Goal: Task Accomplishment & Management: Manage account settings

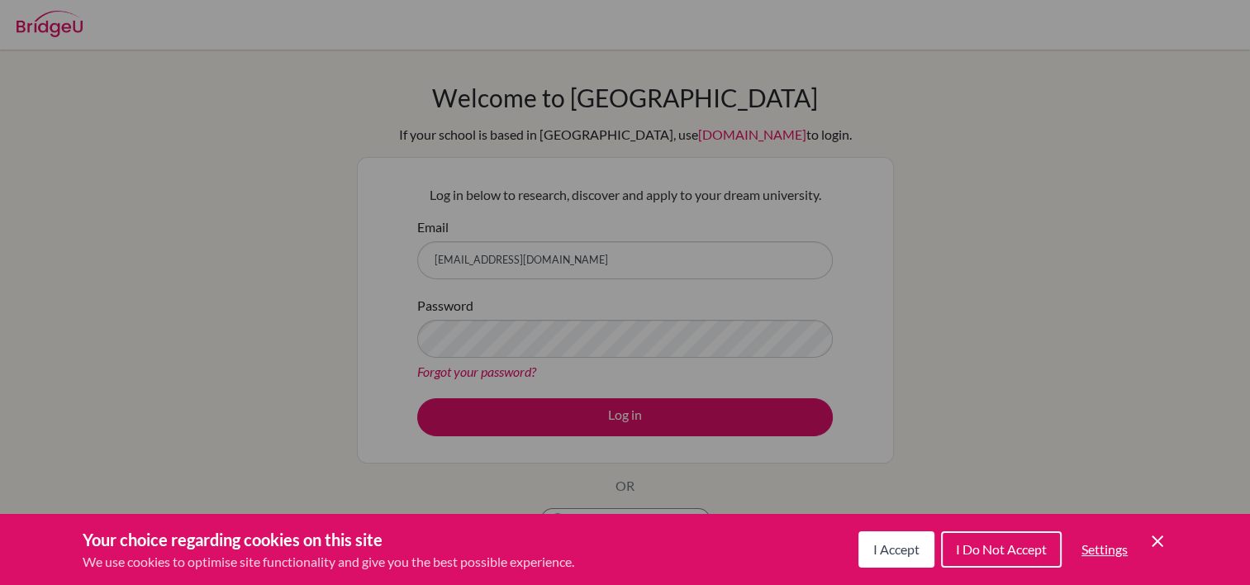
click at [929, 560] on button "I Accept" at bounding box center [896, 549] width 76 height 36
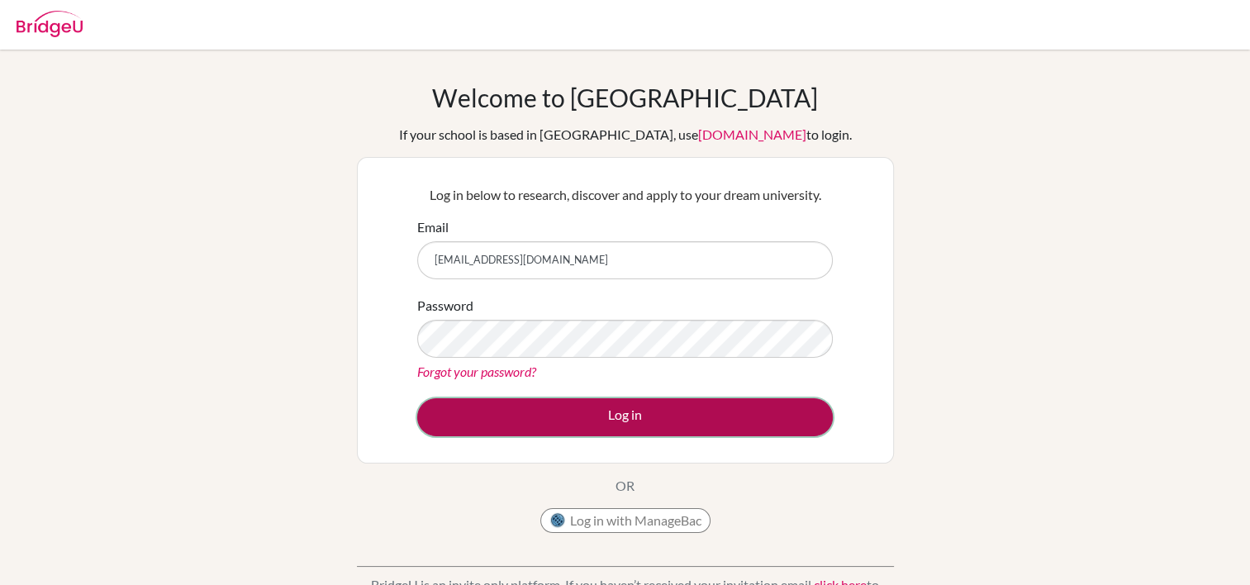
click at [631, 431] on button "Log in" at bounding box center [625, 417] width 416 height 38
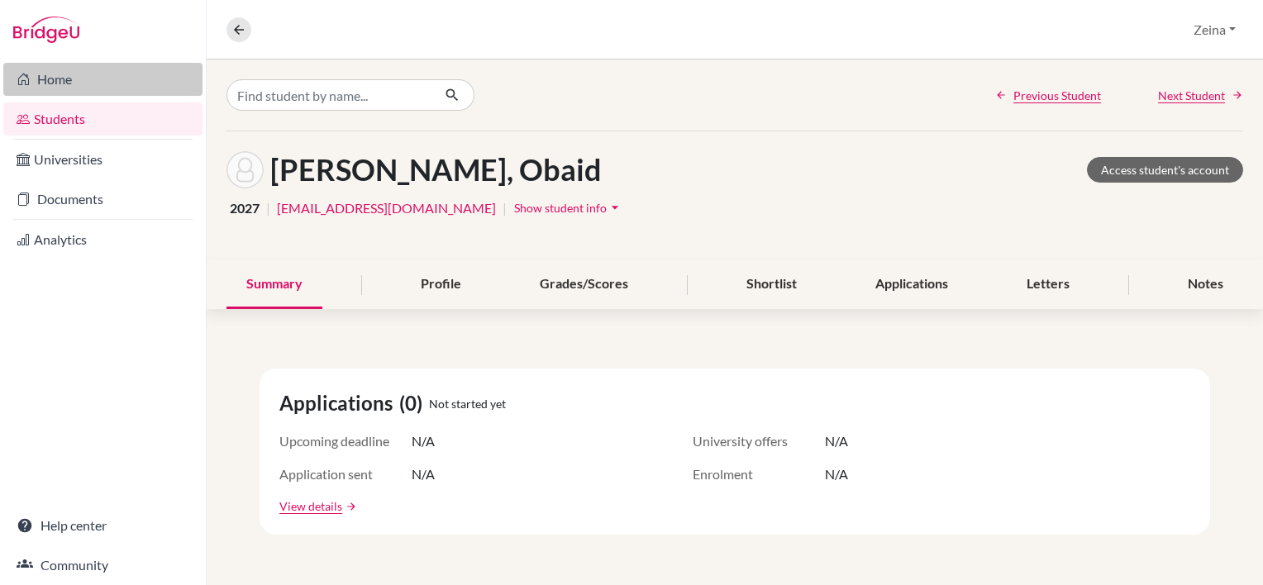
click at [46, 94] on link "Home" at bounding box center [102, 79] width 199 height 33
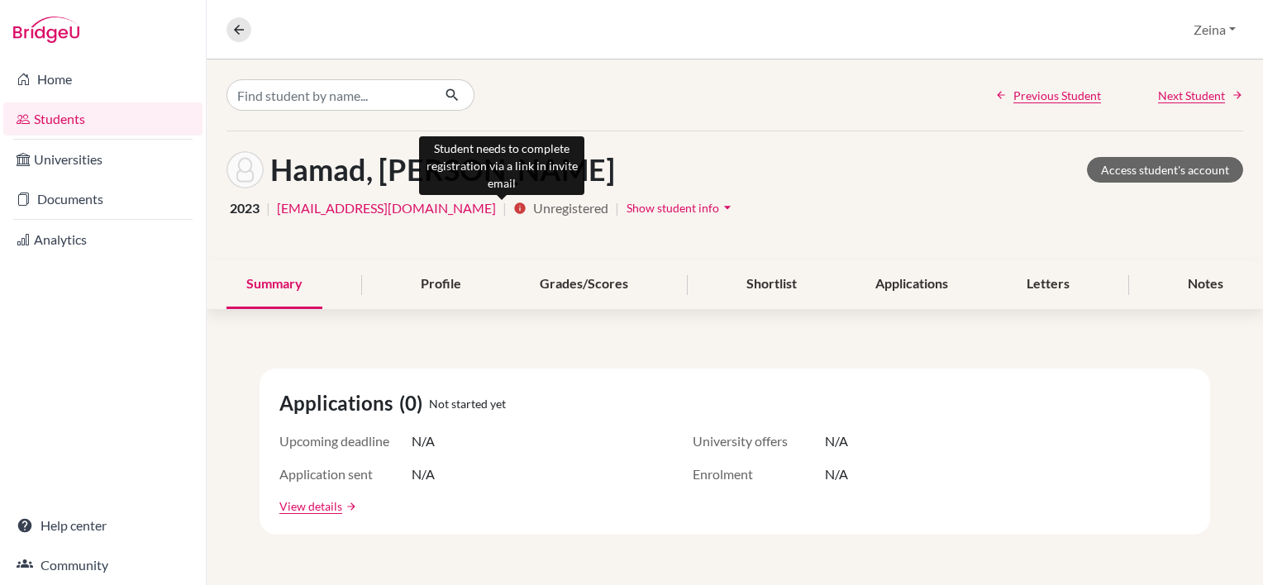
click at [513, 205] on icon "info" at bounding box center [519, 208] width 13 height 13
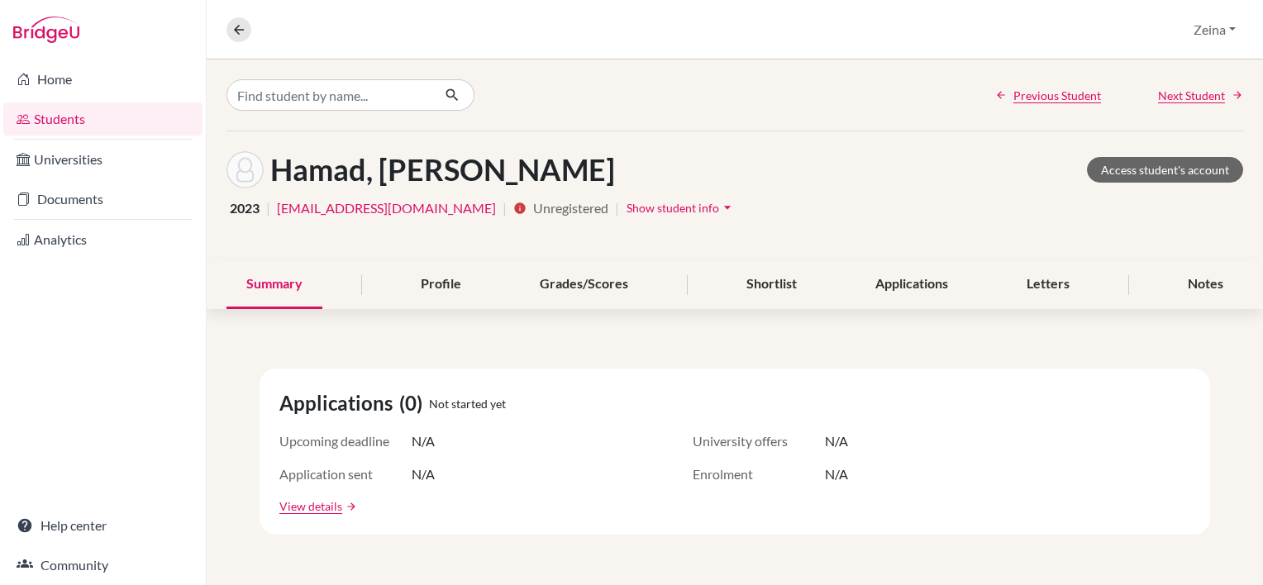
click at [719, 205] on icon "arrow_drop_down" at bounding box center [727, 207] width 17 height 17
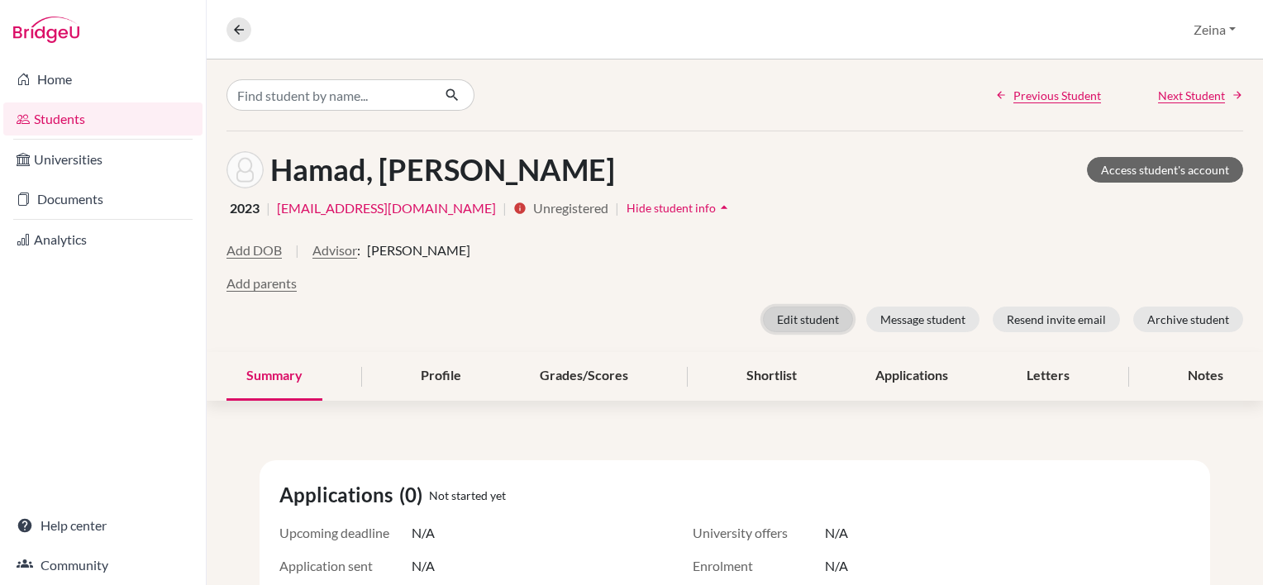
click at [783, 317] on button "Edit student" at bounding box center [808, 320] width 90 height 26
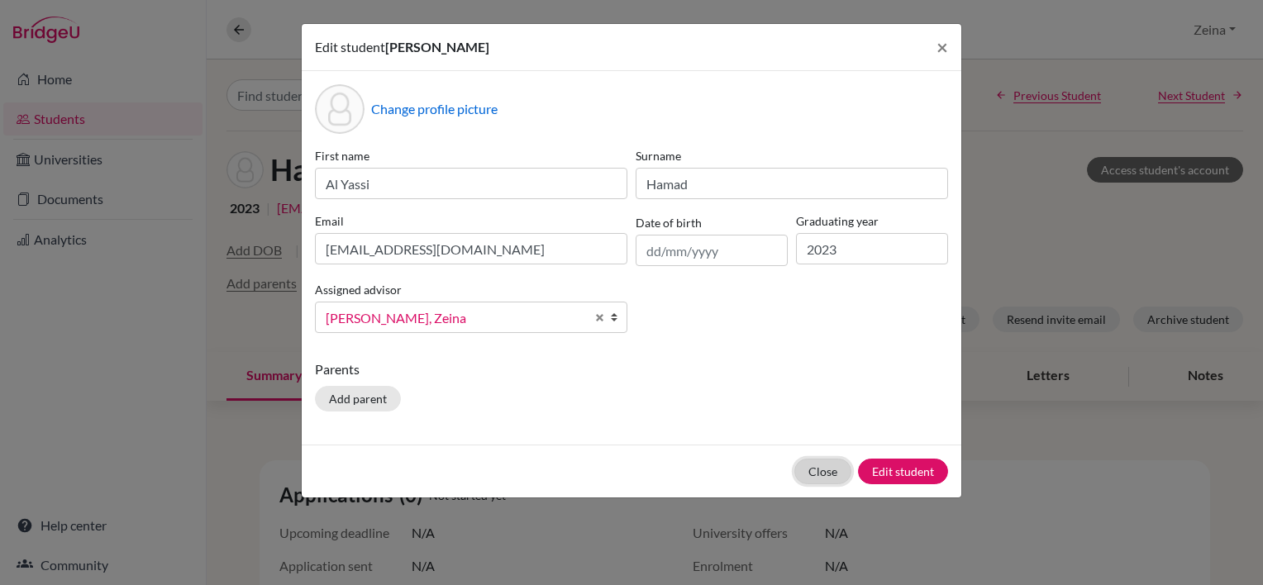
click at [836, 475] on button "Close" at bounding box center [822, 472] width 57 height 26
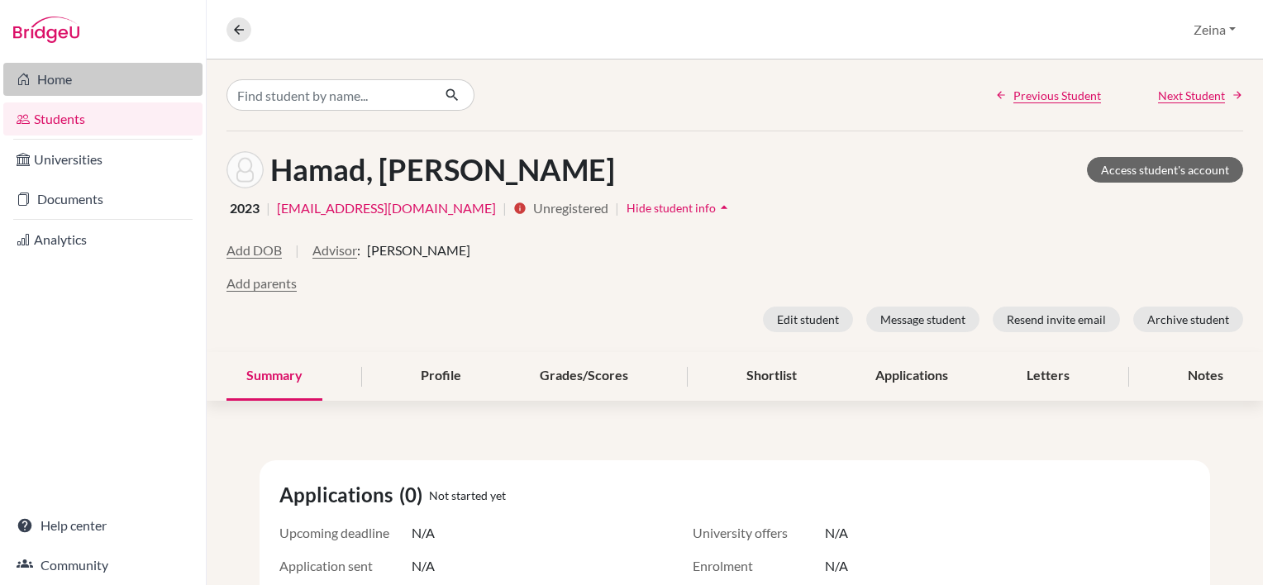
click at [66, 81] on link "Home" at bounding box center [102, 79] width 199 height 33
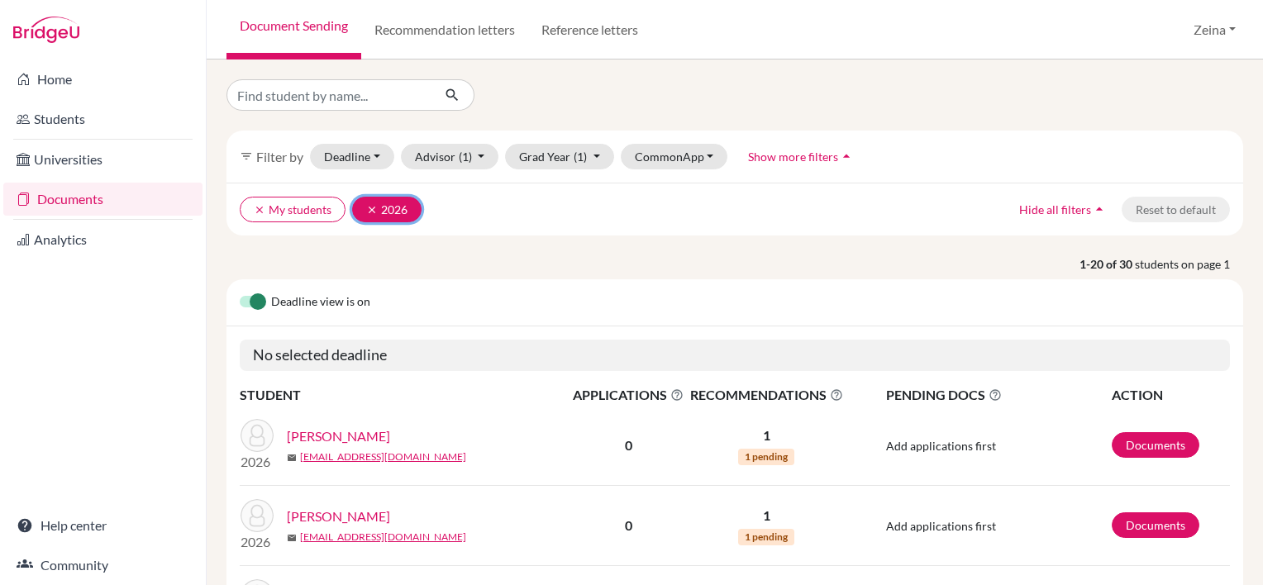
click at [364, 205] on button "clear 2026" at bounding box center [386, 210] width 69 height 26
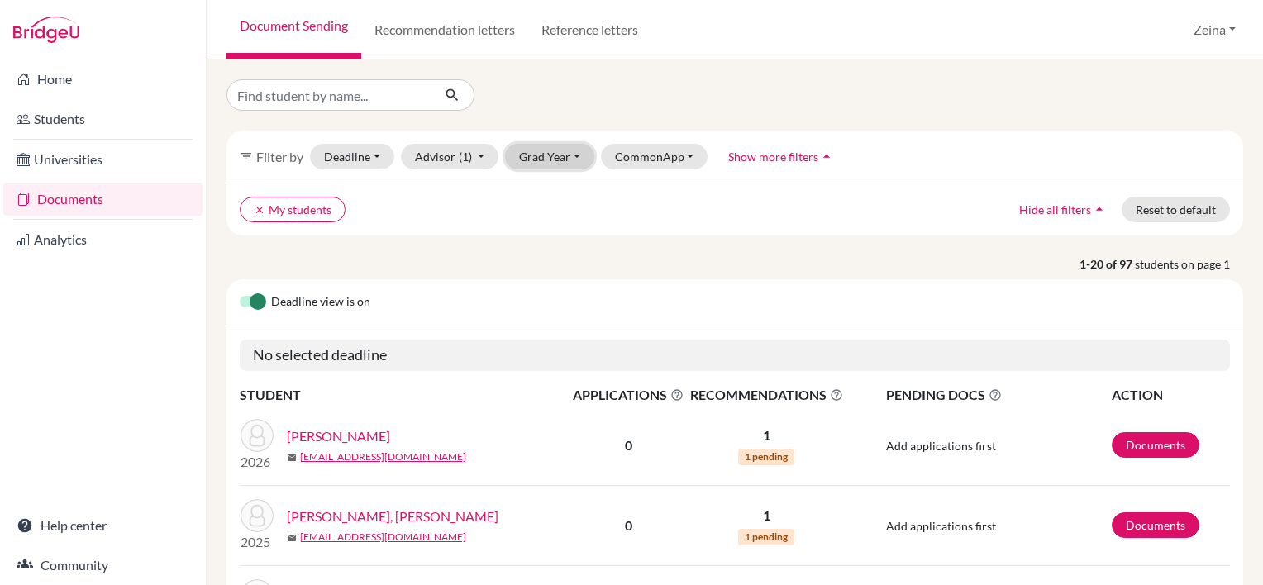
click at [581, 164] on button "Grad Year" at bounding box center [549, 157] width 89 height 26
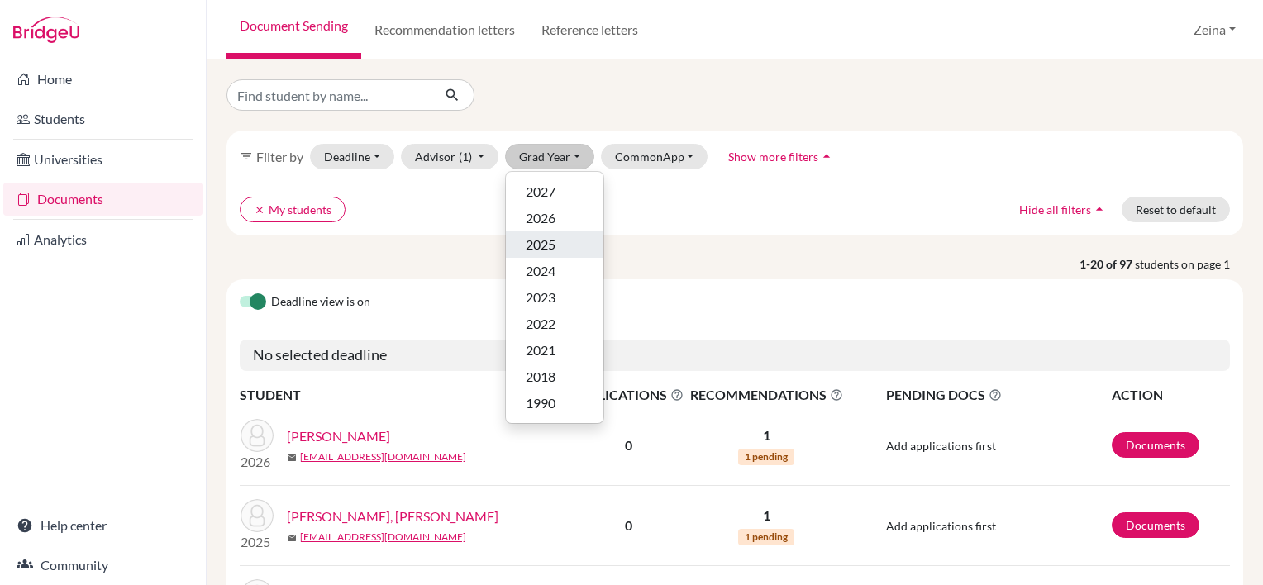
click at [544, 244] on span "2025" at bounding box center [540, 245] width 30 height 20
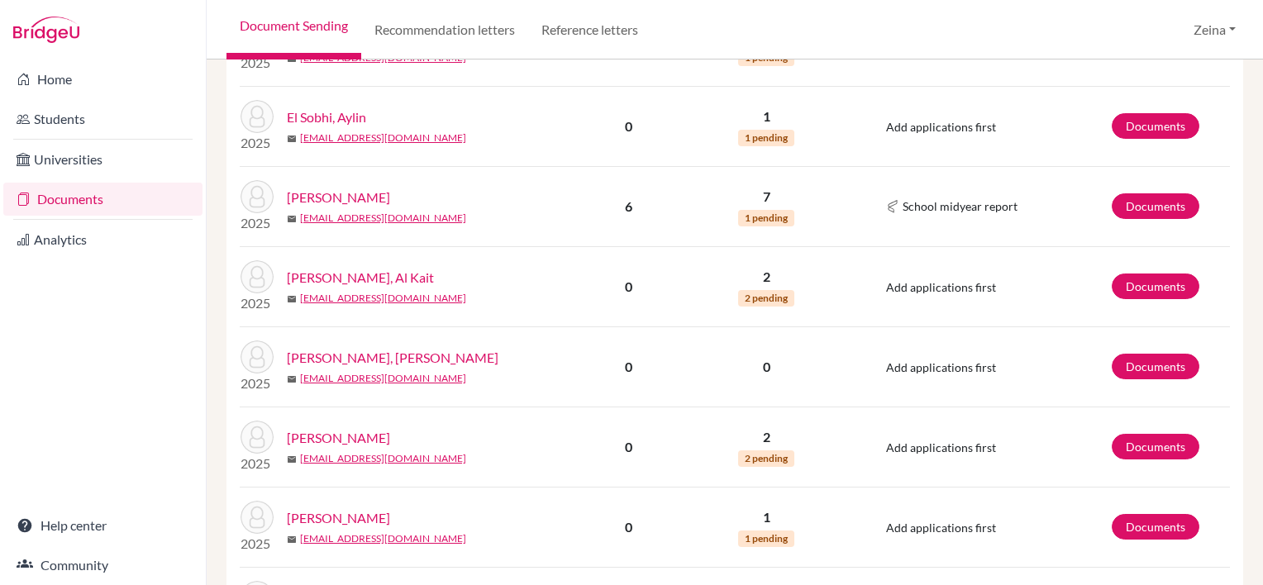
scroll to position [638, 0]
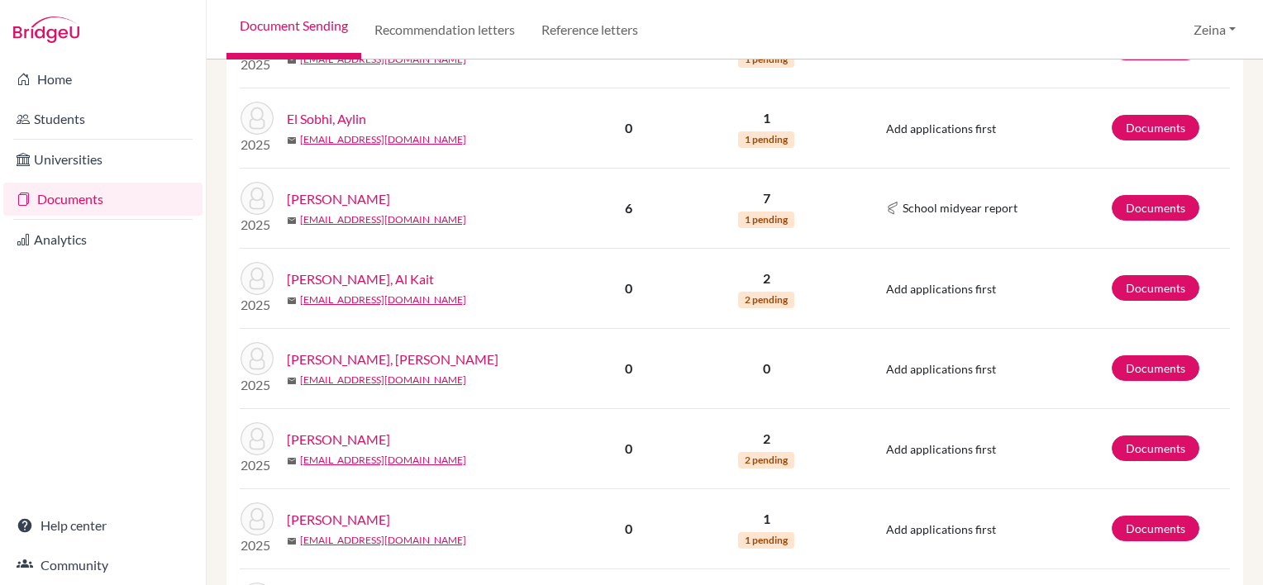
click at [345, 196] on link "Fowler, Ryan" at bounding box center [338, 199] width 103 height 20
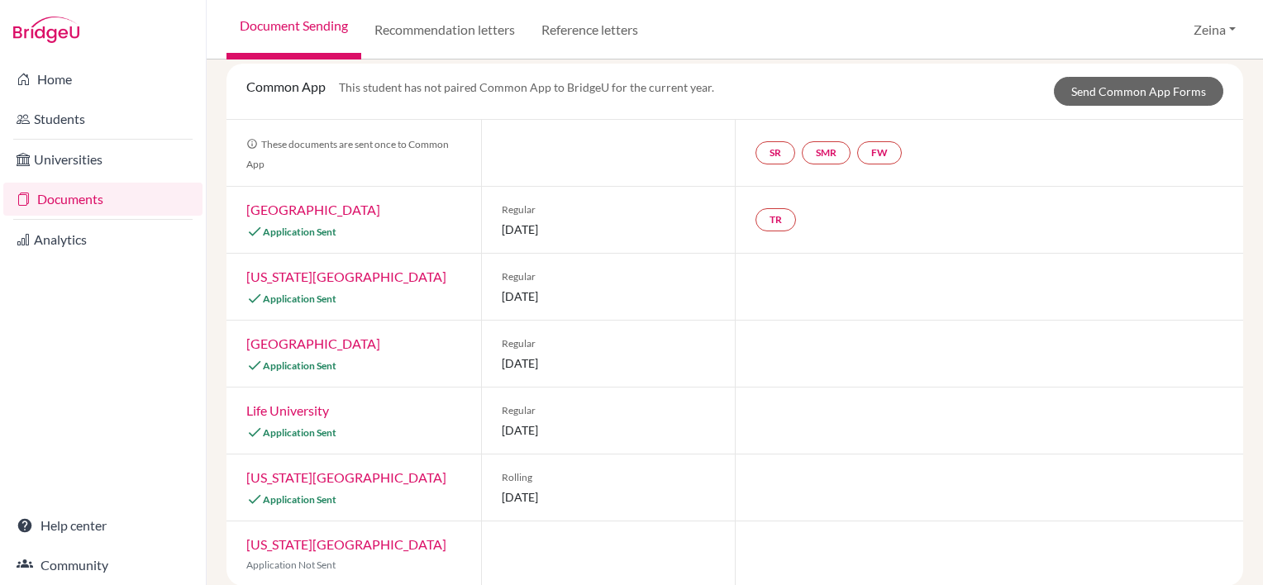
scroll to position [117, 0]
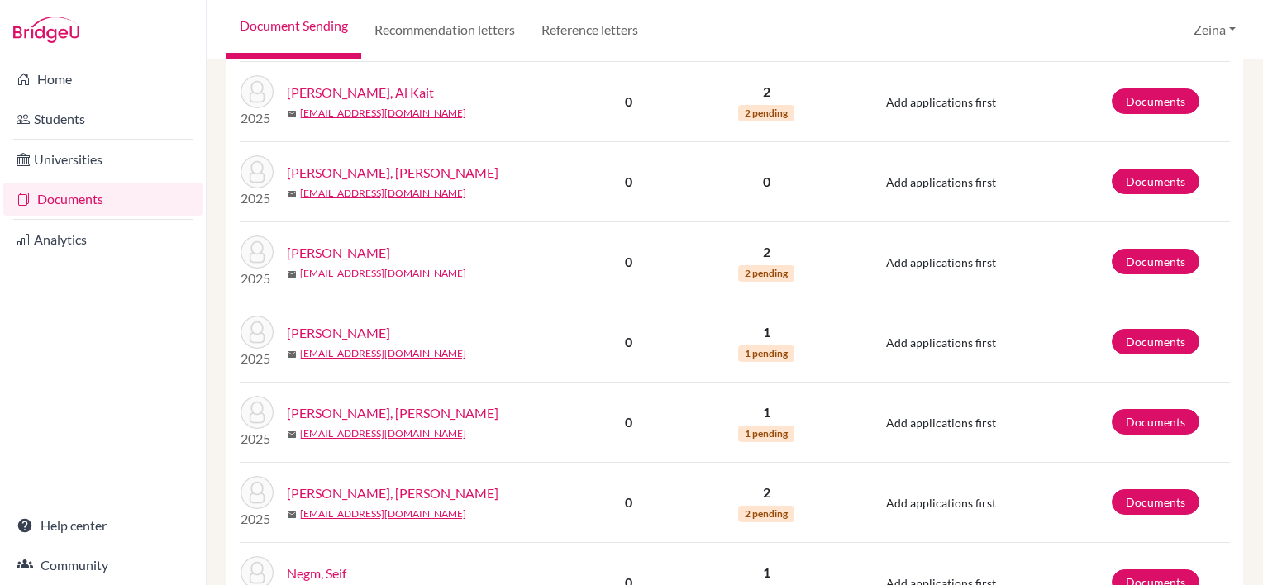
scroll to position [825, 0]
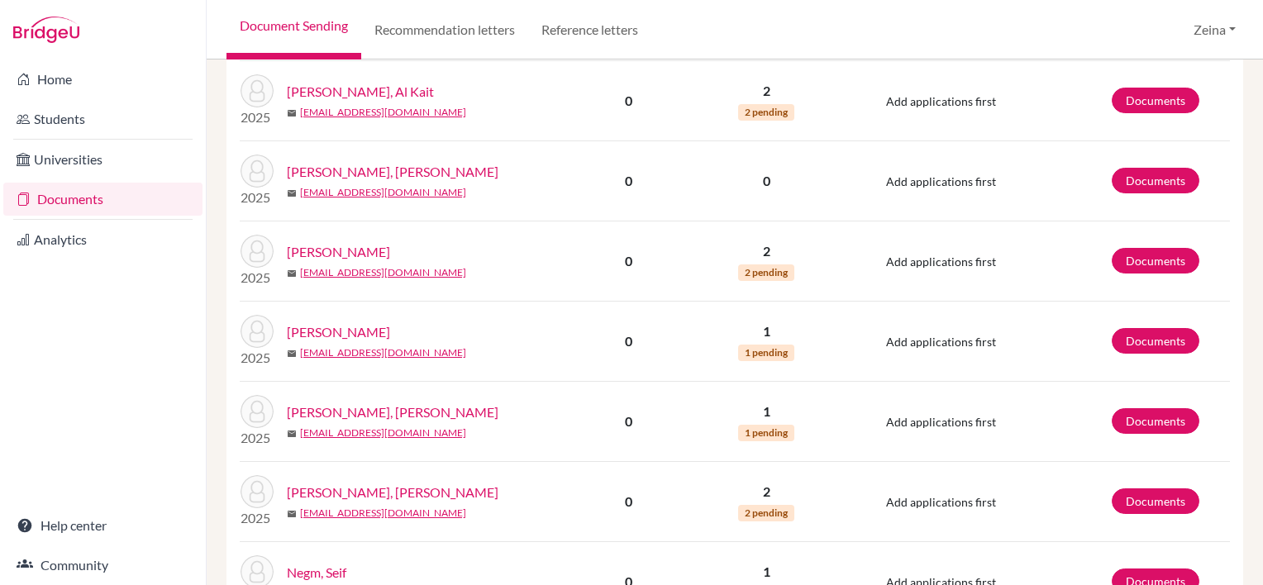
click at [326, 246] on link "[PERSON_NAME]" at bounding box center [338, 252] width 103 height 20
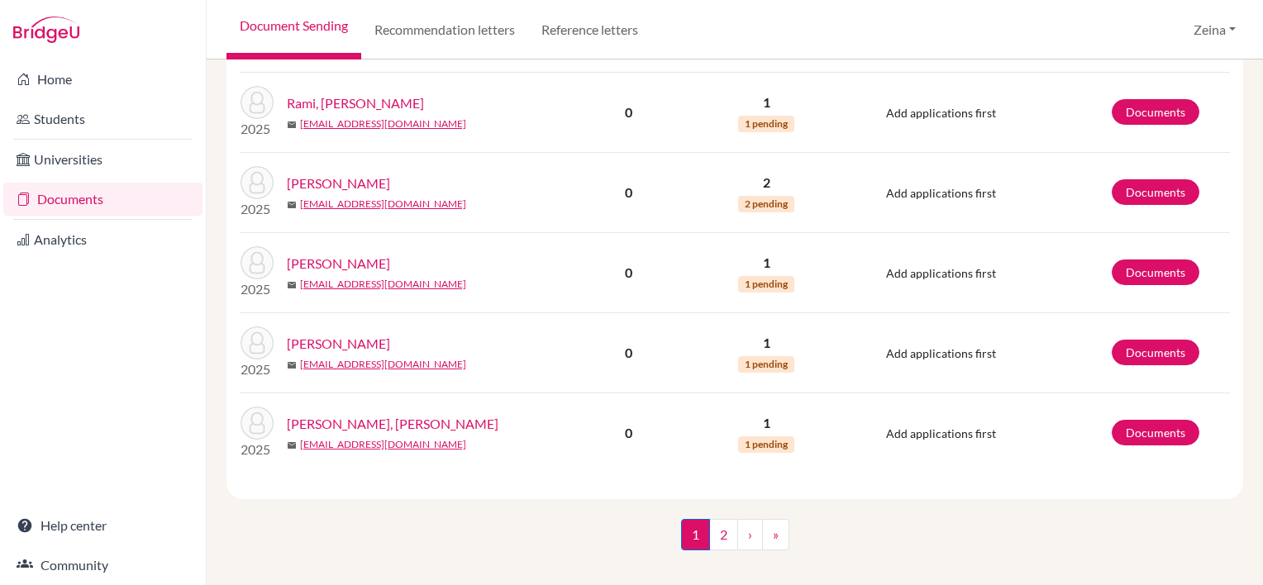
scroll to position [1542, 0]
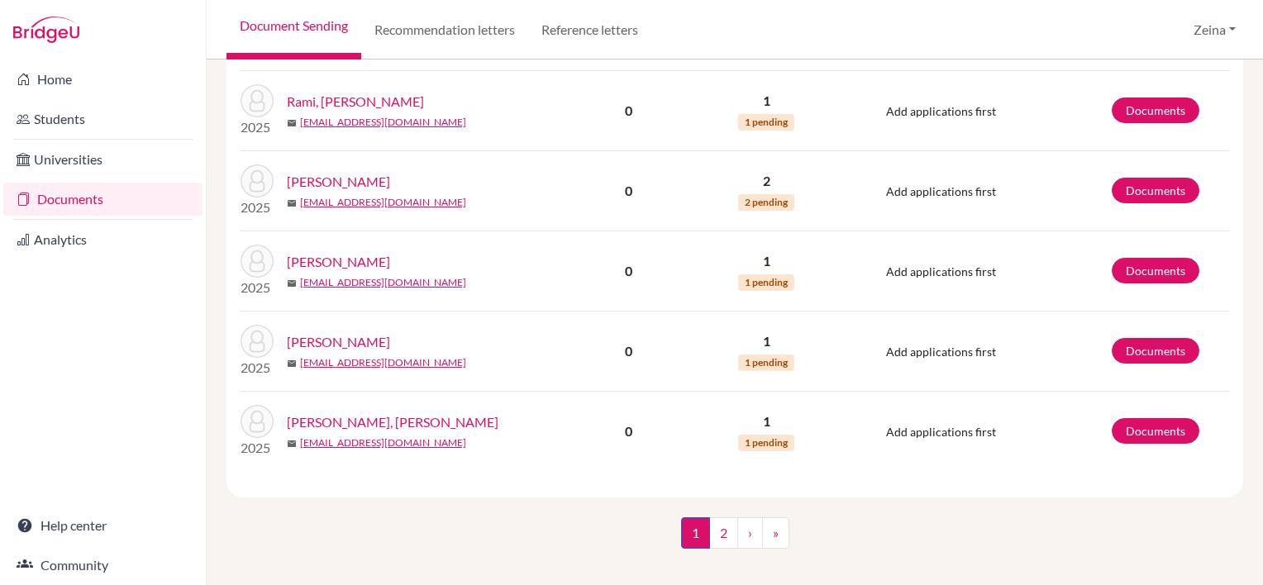
click at [356, 413] on link "[PERSON_NAME], [PERSON_NAME]" at bounding box center [393, 422] width 212 height 20
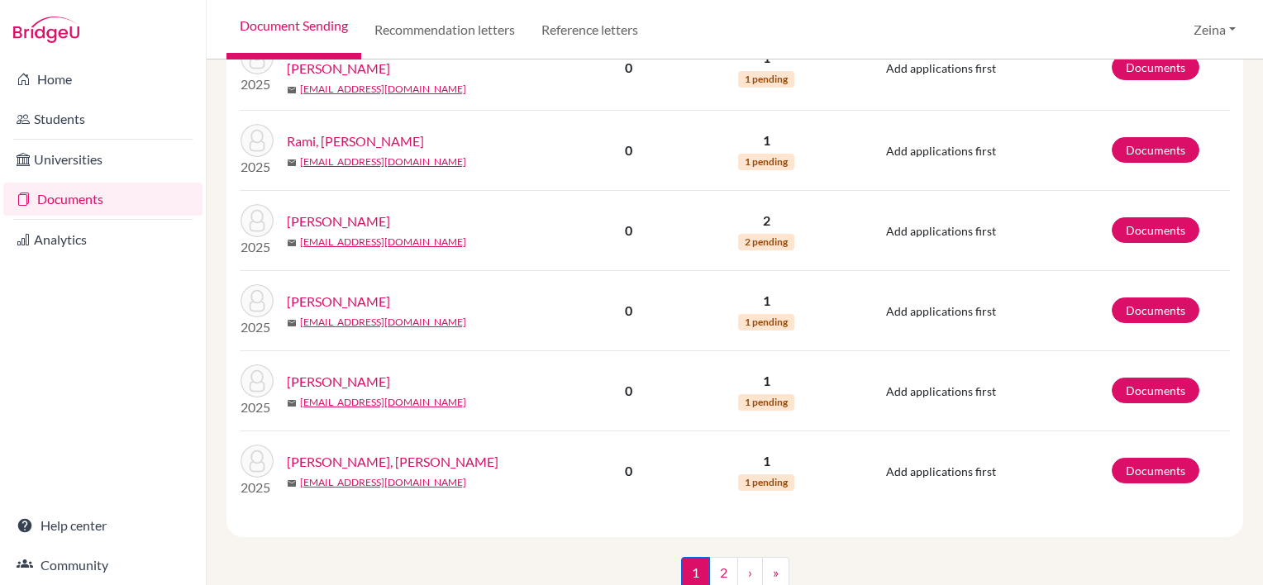
scroll to position [1548, 0]
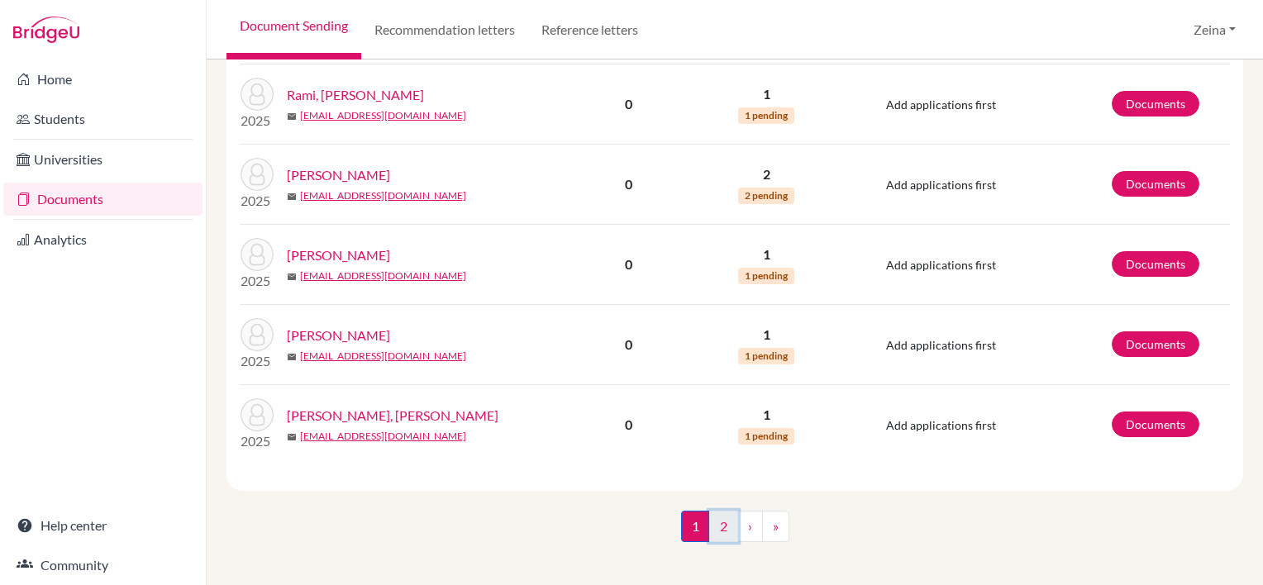
click at [714, 514] on link "2" at bounding box center [723, 526] width 29 height 31
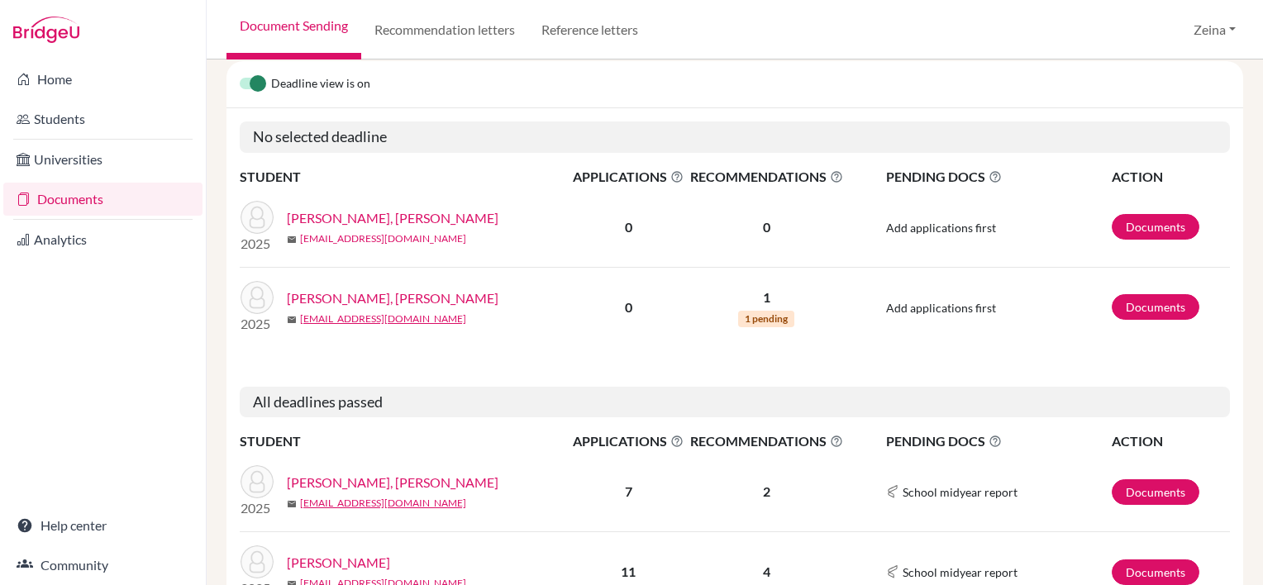
scroll to position [373, 0]
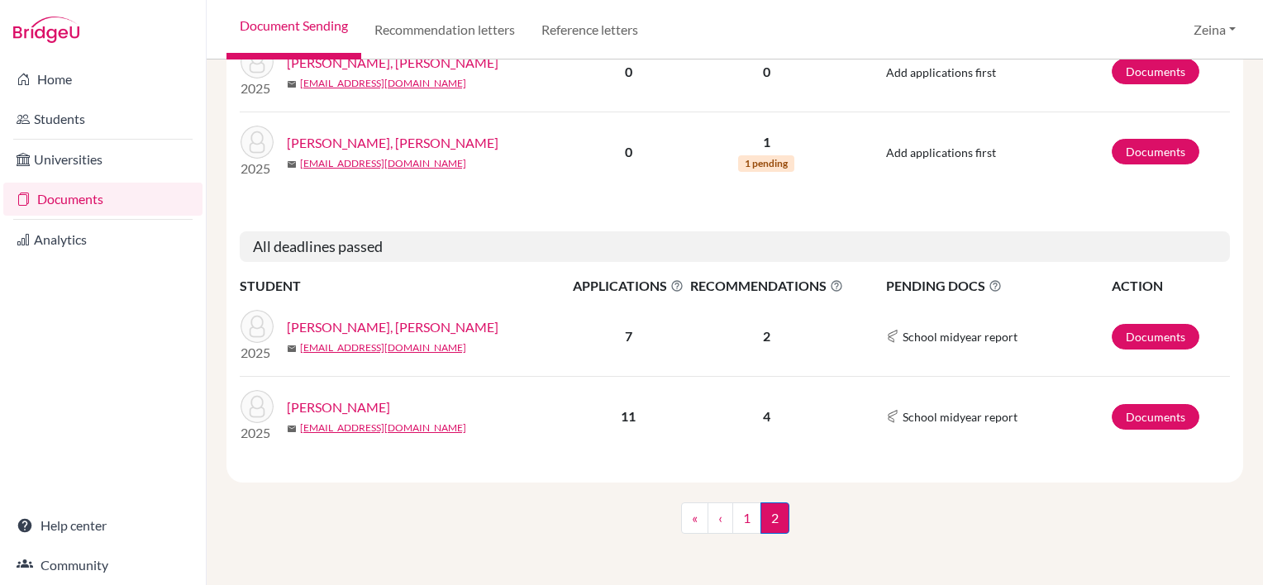
click at [314, 330] on link "Lara, Al Sabi" at bounding box center [393, 327] width 212 height 20
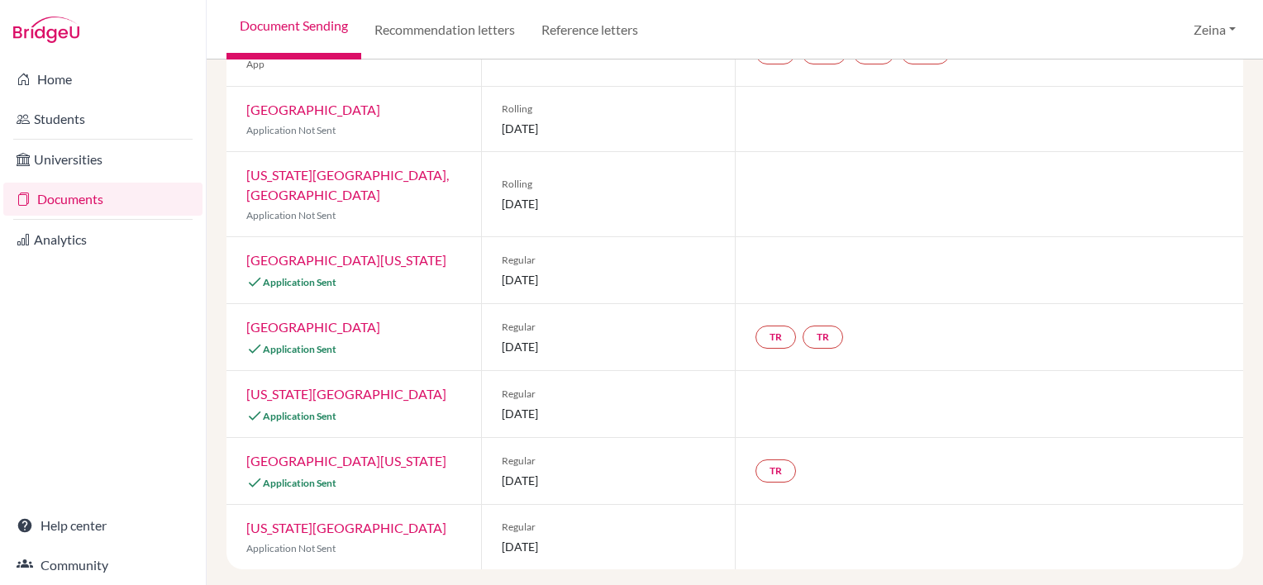
scroll to position [200, 0]
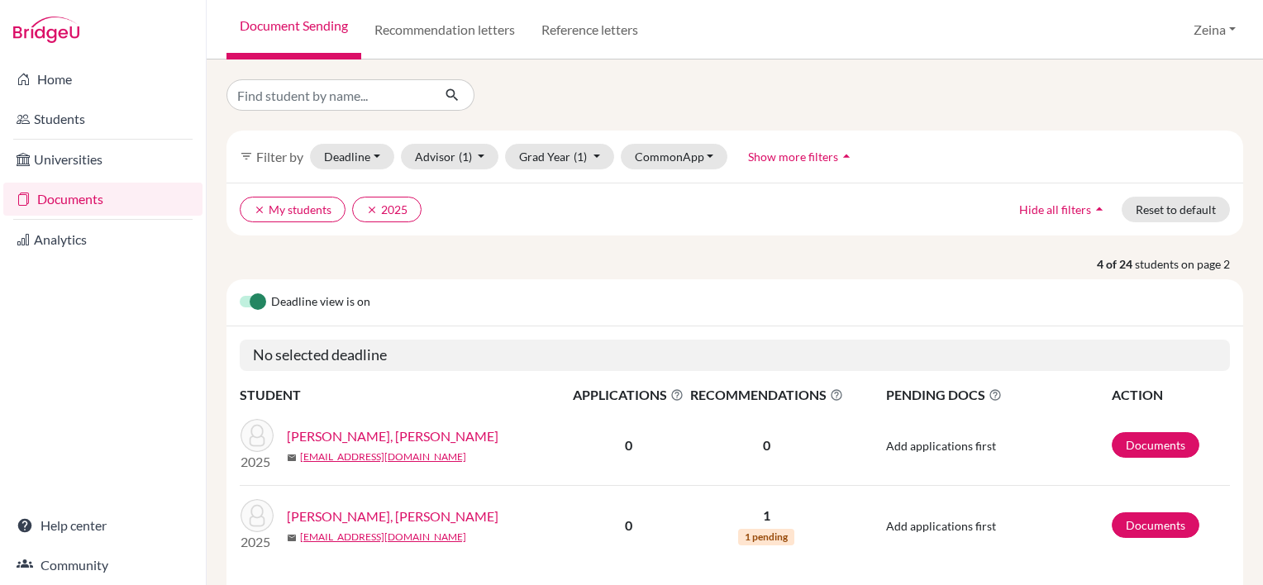
scroll to position [373, 0]
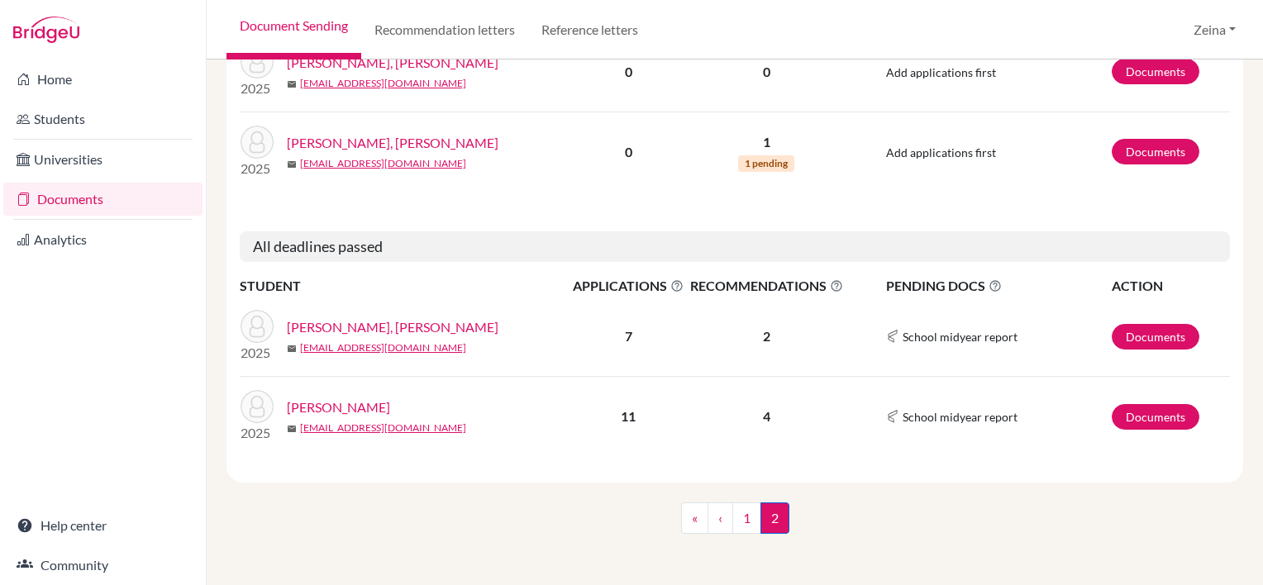
click at [354, 407] on link "[PERSON_NAME]" at bounding box center [338, 407] width 103 height 20
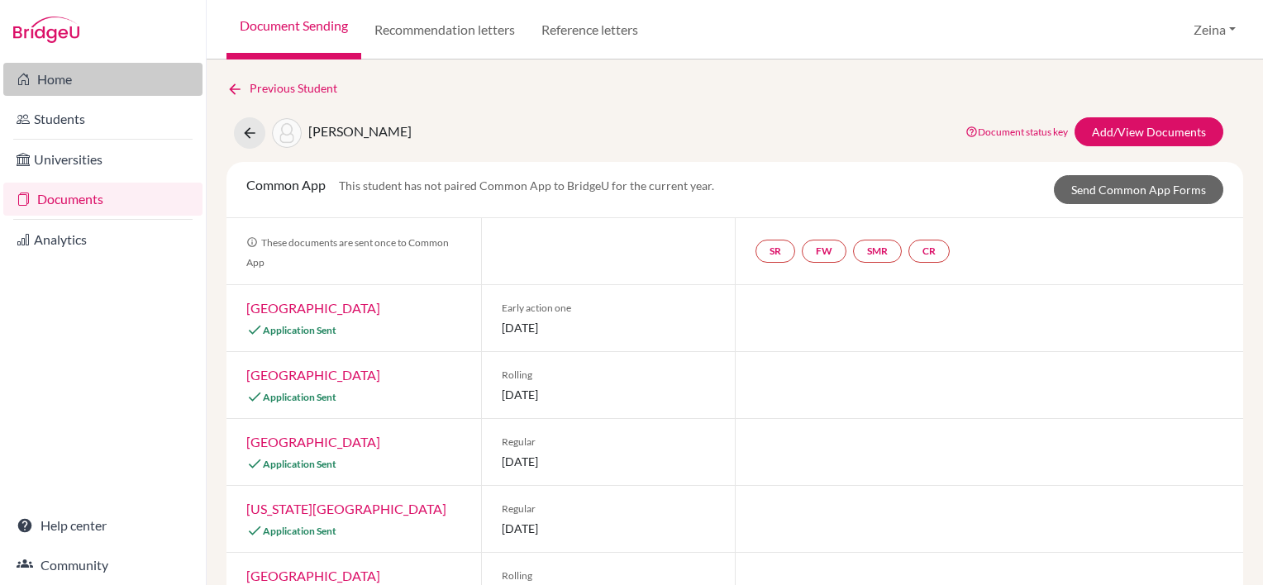
click at [64, 78] on link "Home" at bounding box center [102, 79] width 199 height 33
